Goal: Information Seeking & Learning: Understand process/instructions

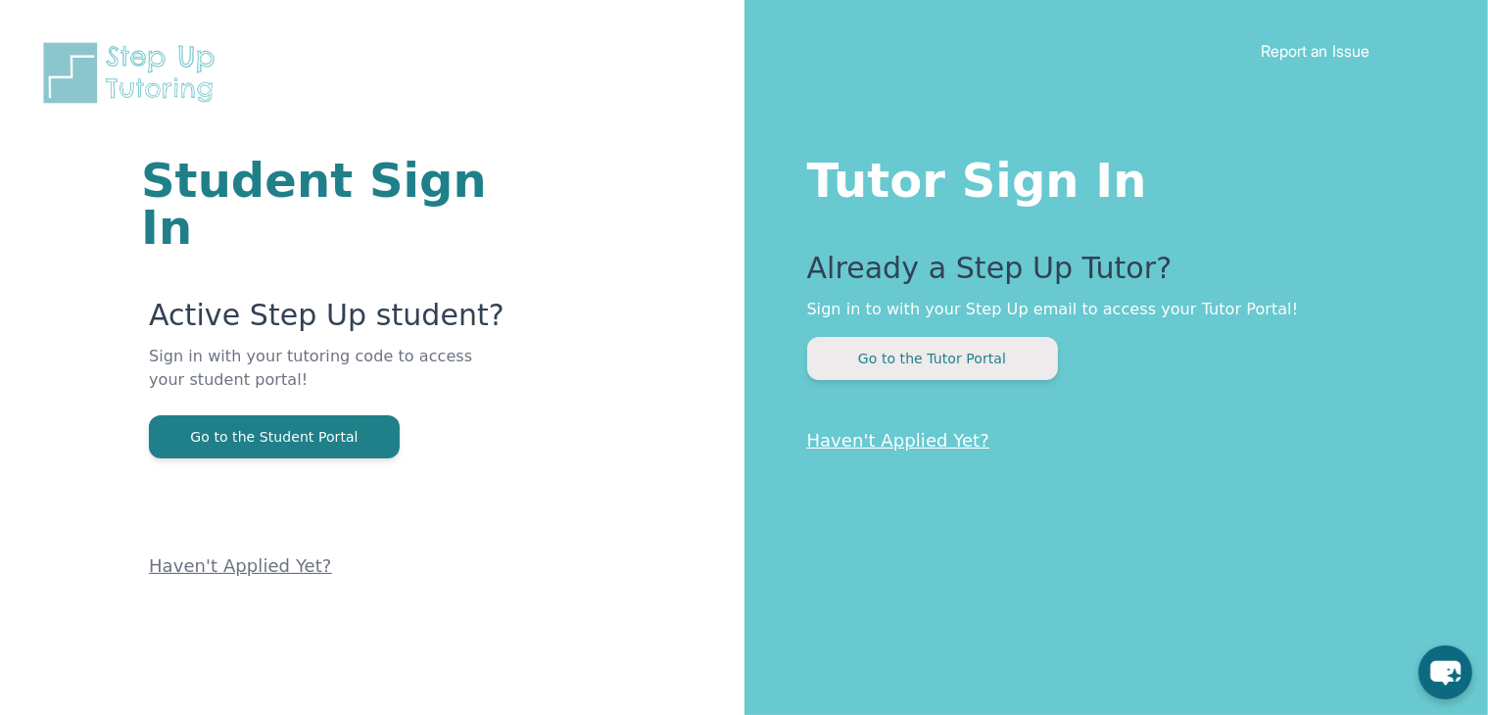
click at [877, 376] on button "Go to the Tutor Portal" at bounding box center [932, 358] width 251 height 43
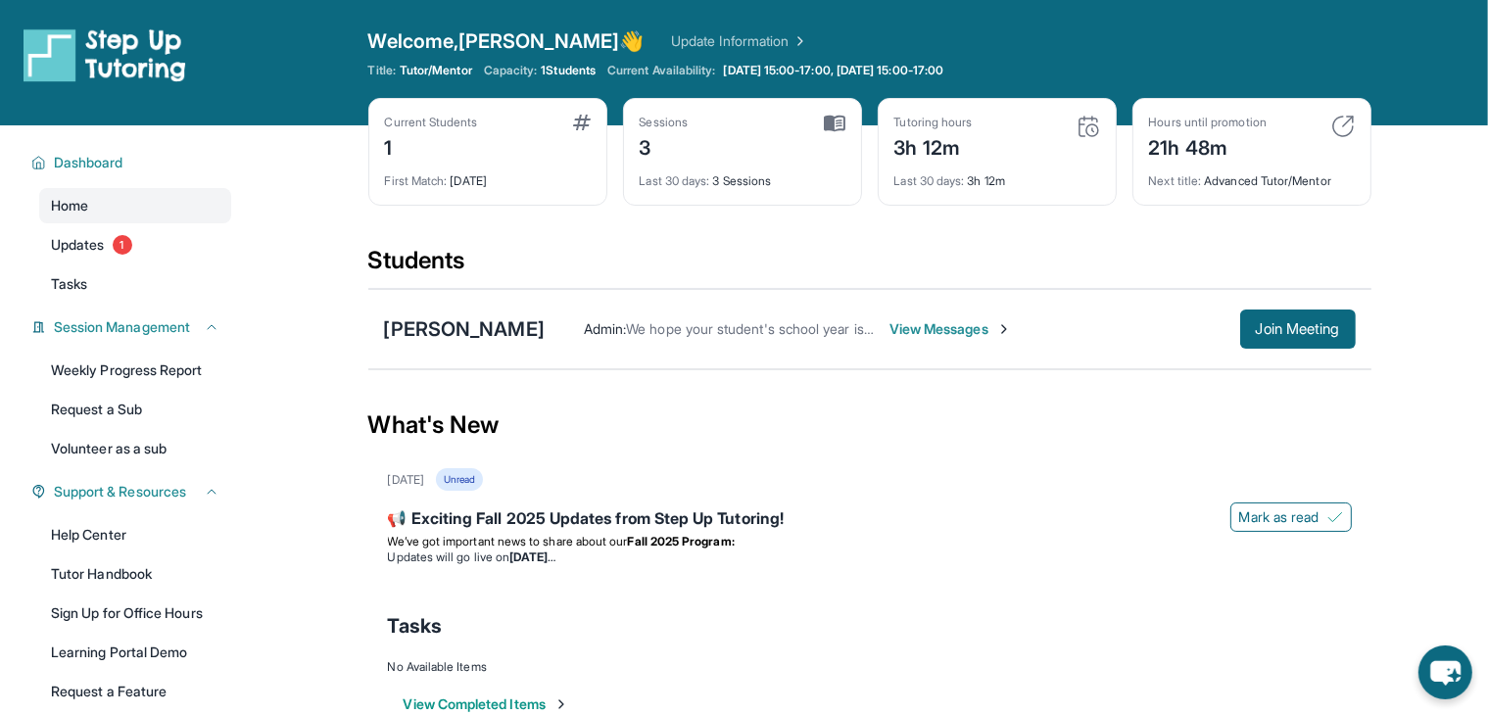
click at [1087, 663] on div "No Available Items" at bounding box center [870, 667] width 964 height 16
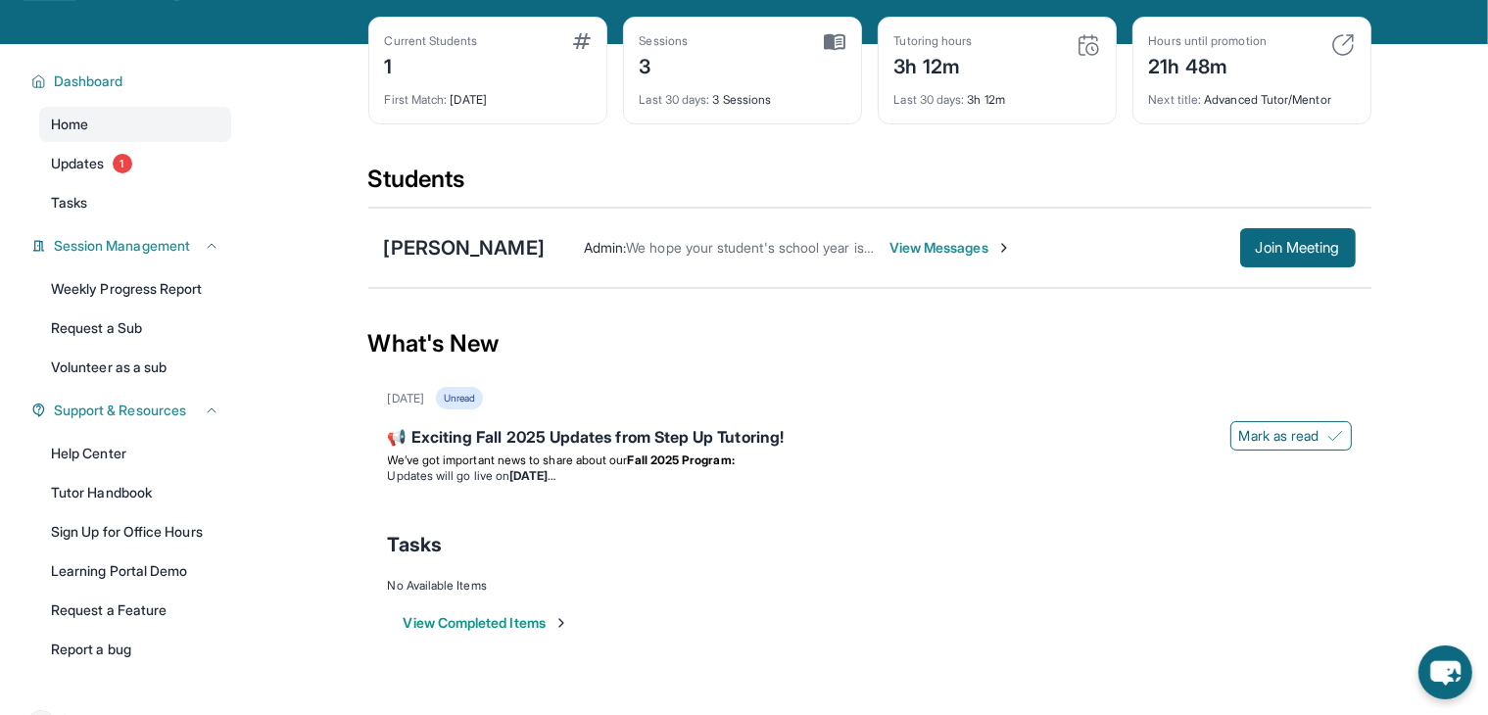
scroll to position [131, 0]
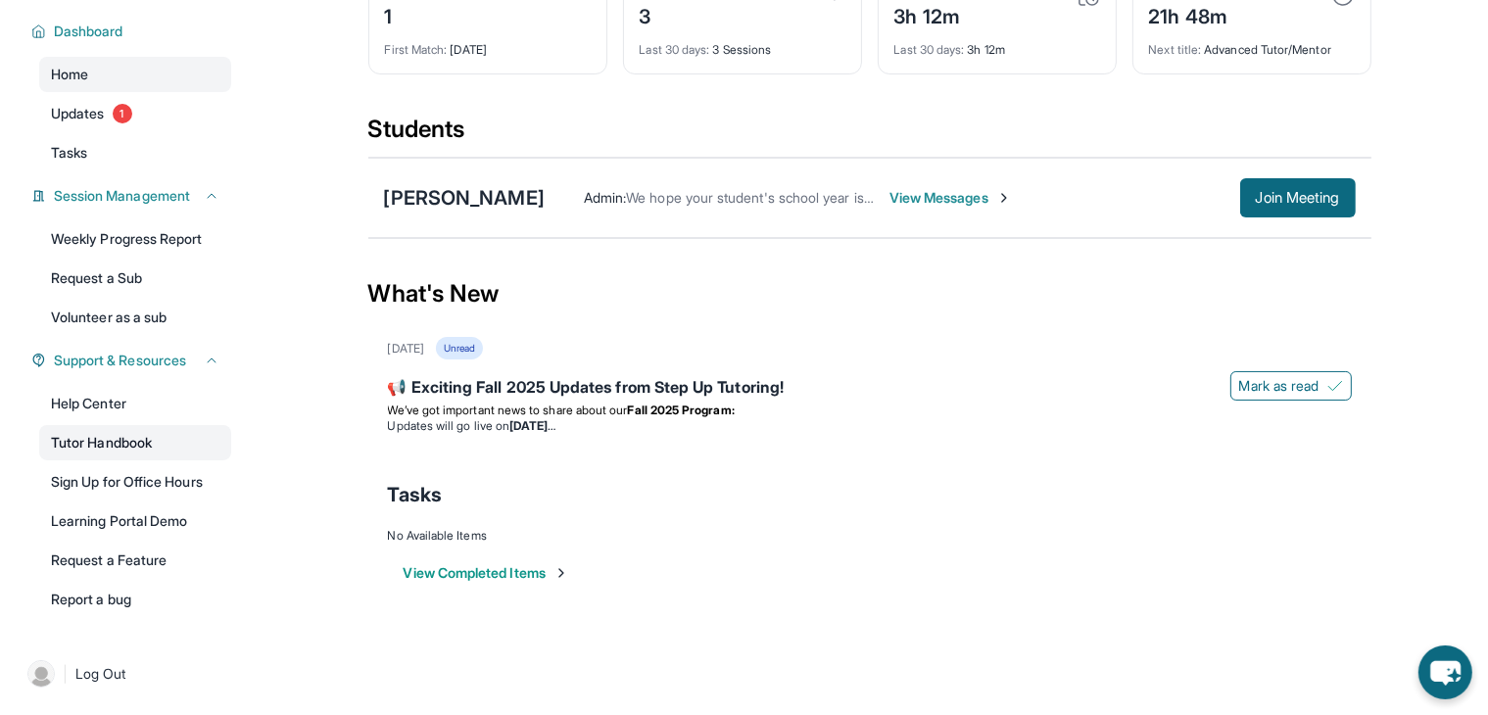
click at [165, 442] on link "Tutor Handbook" at bounding box center [135, 442] width 192 height 35
click at [988, 604] on main "Current Students 1 First Match : [DATE] Sessions 3 Last 30 days : 3 Sessions Tu…" at bounding box center [869, 312] width 1003 height 636
click at [140, 537] on link "Learning Portal Demo" at bounding box center [135, 521] width 192 height 35
